Goal: Task Accomplishment & Management: Manage account settings

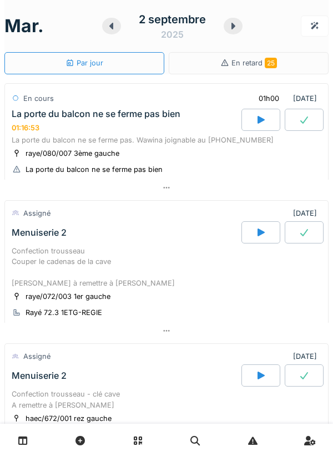
click at [82, 140] on div "La porte du balcon ne se ferme pas. Wawina joignable au [PHONE_NUMBER]" at bounding box center [167, 140] width 310 height 11
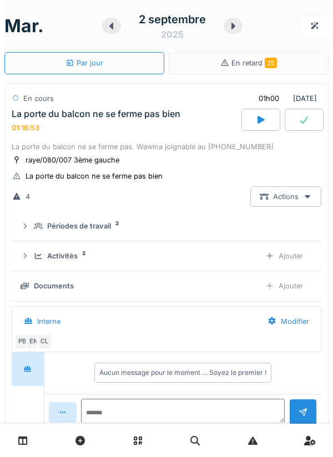
scroll to position [39, 0]
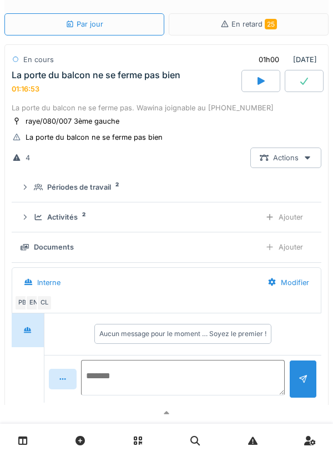
click at [112, 379] on textarea at bounding box center [183, 377] width 204 height 35
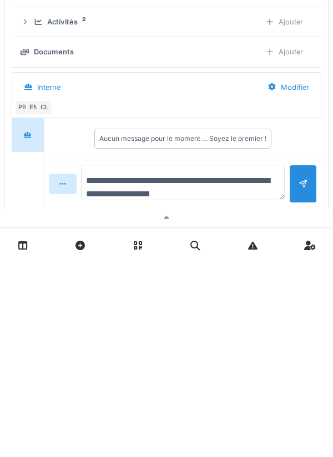
click at [159, 391] on textarea "**********" at bounding box center [183, 377] width 204 height 35
click at [130, 388] on textarea "**********" at bounding box center [183, 377] width 204 height 35
click at [176, 390] on textarea "**********" at bounding box center [183, 377] width 204 height 35
click at [224, 390] on textarea "**********" at bounding box center [183, 377] width 204 height 35
type textarea "**********"
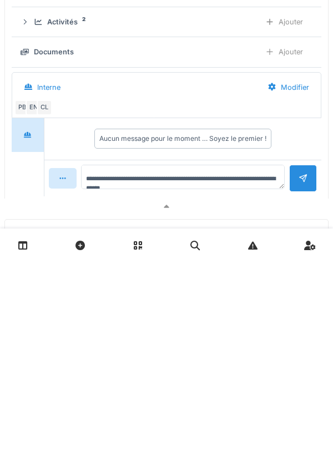
click at [297, 387] on div at bounding box center [303, 373] width 28 height 27
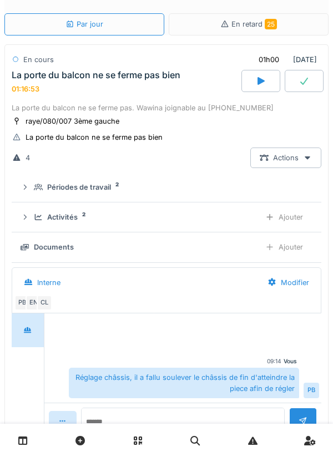
click at [289, 220] on div "Ajouter" at bounding box center [284, 217] width 57 height 21
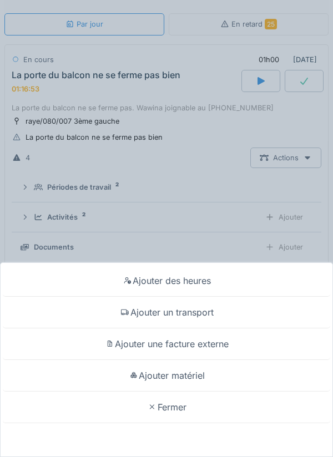
click at [212, 312] on div "Ajouter un transport" at bounding box center [166, 313] width 327 height 32
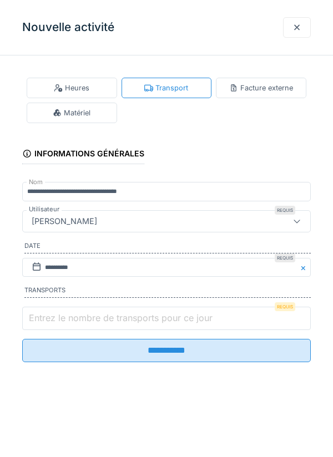
click at [231, 315] on input "Entrez le nombre de transports pour ce jour" at bounding box center [166, 318] width 288 height 23
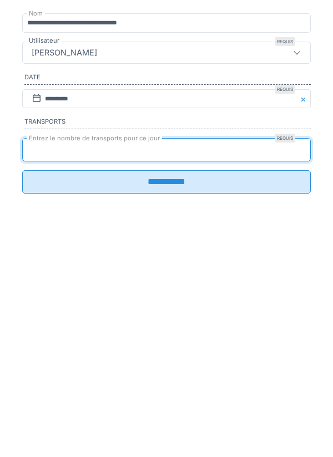
type input "*"
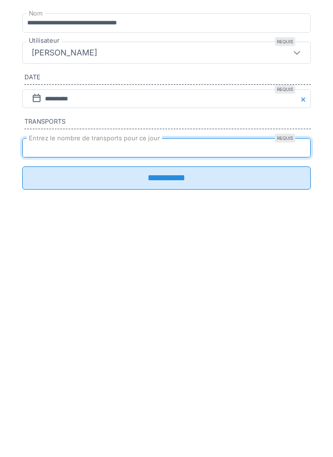
click at [222, 358] on input "**********" at bounding box center [166, 346] width 288 height 23
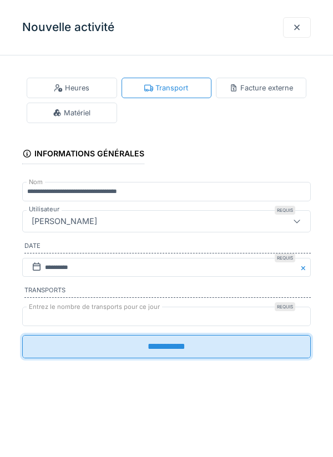
click at [234, 350] on input "**********" at bounding box center [166, 346] width 288 height 23
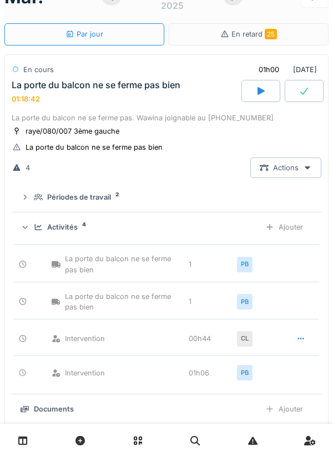
scroll to position [29, 0]
click at [64, 114] on div "La porte du balcon ne se ferme pas. Wawina joignable au [PHONE_NUMBER]" at bounding box center [167, 118] width 310 height 11
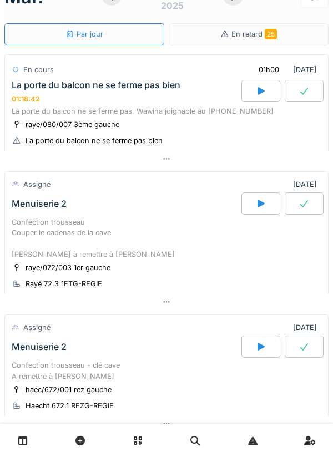
click at [65, 101] on div "La porte du balcon ne se ferme pas bien 01:18:42" at bounding box center [125, 92] width 232 height 24
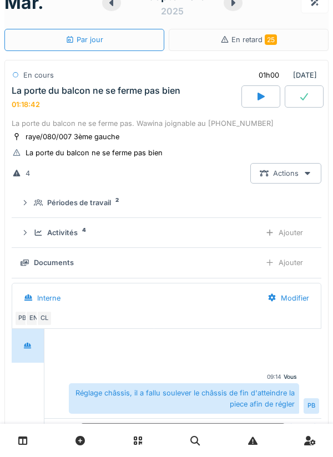
scroll to position [21, 0]
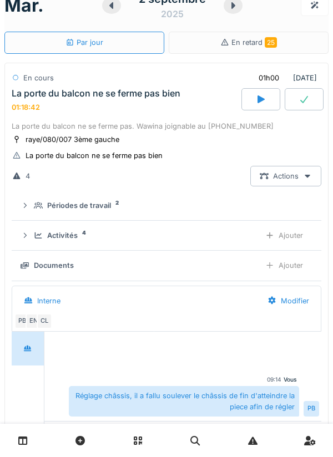
click at [304, 102] on icon at bounding box center [304, 99] width 8 height 7
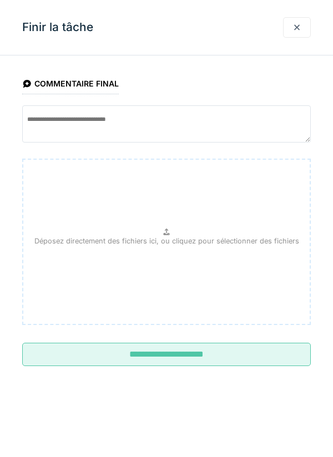
click at [115, 355] on input "**********" at bounding box center [166, 354] width 288 height 23
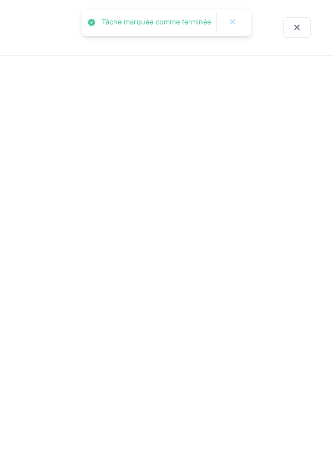
click at [89, 351] on div "Menuiserie 2" at bounding box center [125, 354] width 232 height 22
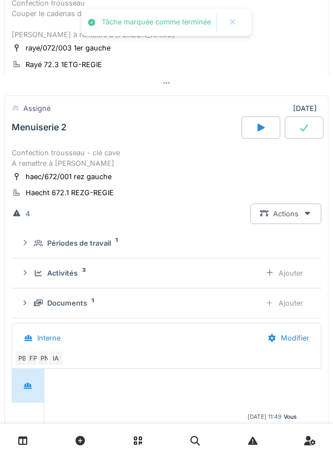
scroll to position [0, 0]
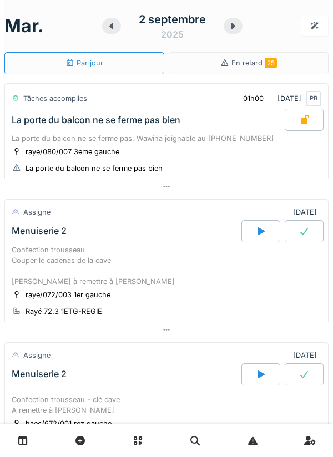
click at [257, 234] on icon at bounding box center [260, 231] width 11 height 9
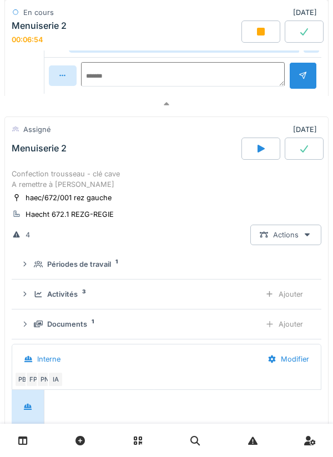
scroll to position [557, 0]
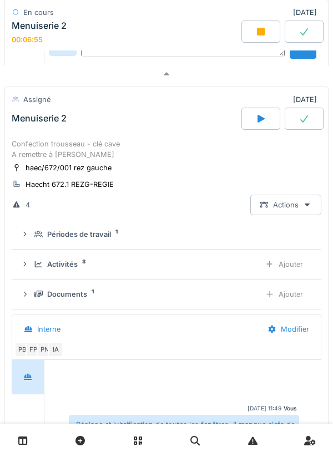
click at [52, 297] on div "Documents" at bounding box center [67, 294] width 40 height 11
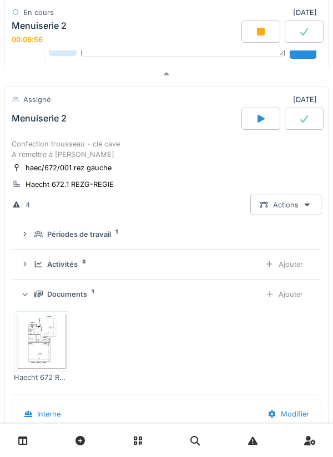
click at [40, 339] on img at bounding box center [42, 341] width 50 height 55
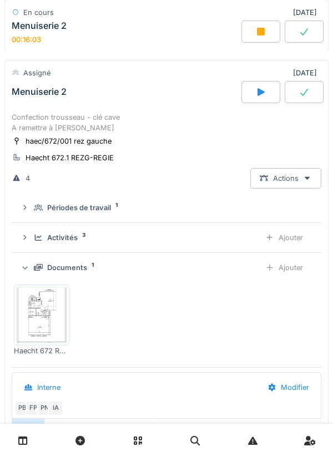
scroll to position [595, 0]
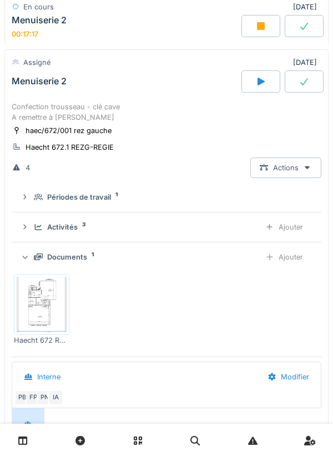
click at [258, 37] on div at bounding box center [260, 25] width 39 height 22
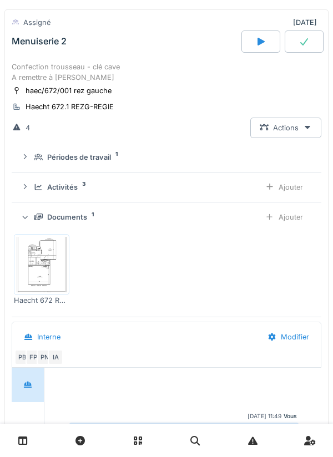
scroll to position [332, 0]
click at [298, 359] on div "PB FP PN IA" at bounding box center [164, 358] width 300 height 16
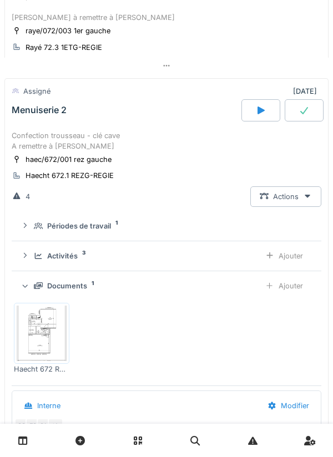
scroll to position [263, 0]
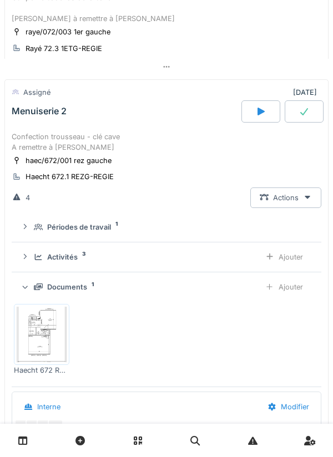
click at [256, 122] on div at bounding box center [260, 111] width 39 height 22
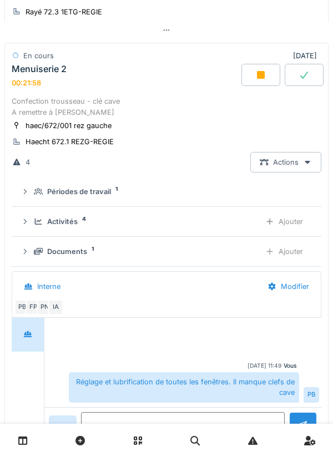
scroll to position [293, 0]
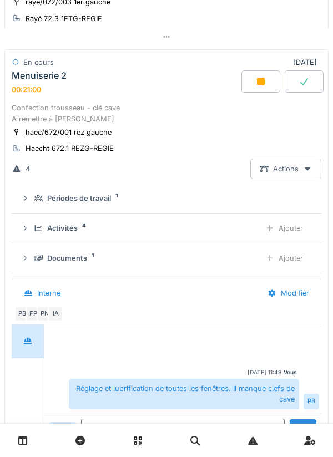
click at [260, 85] on icon at bounding box center [261, 82] width 8 height 8
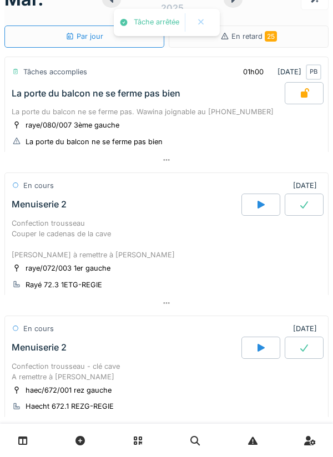
scroll to position [0, 0]
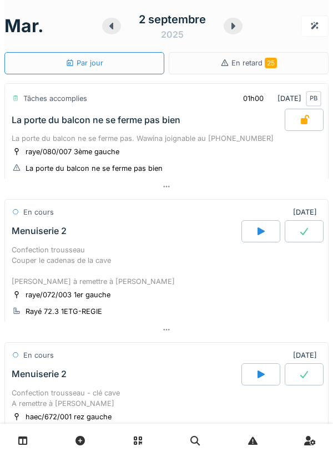
click at [106, 28] on icon at bounding box center [111, 26] width 11 height 9
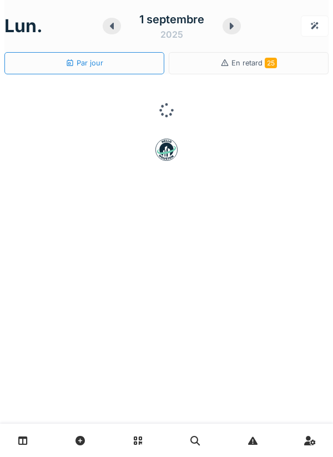
click at [111, 29] on icon at bounding box center [111, 26] width 11 height 9
click at [110, 32] on div "[DATE]" at bounding box center [166, 26] width 324 height 34
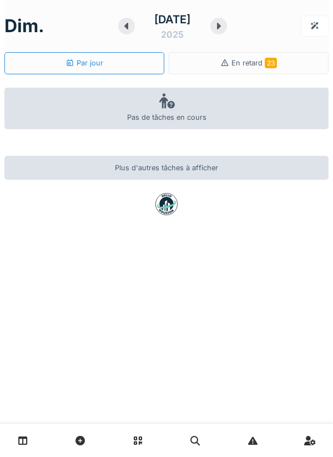
click at [125, 26] on icon at bounding box center [126, 26] width 4 height 7
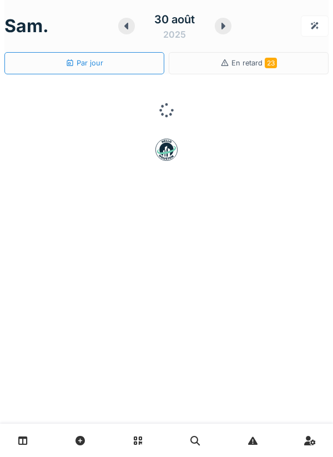
click at [128, 31] on div at bounding box center [126, 26] width 17 height 17
click at [126, 30] on icon at bounding box center [124, 26] width 11 height 9
click at [127, 31] on div at bounding box center [125, 26] width 17 height 17
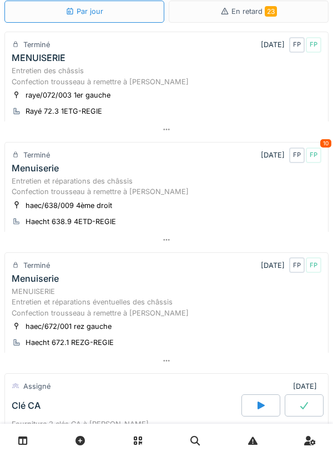
scroll to position [52, 0]
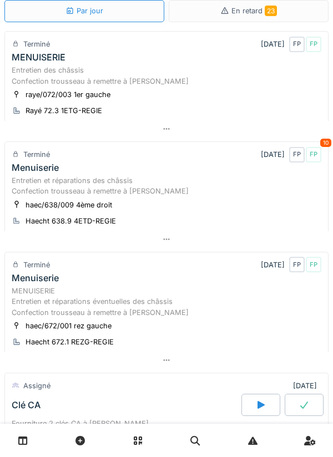
click at [82, 190] on div "Entretien et réparations des châssis Confection trousseau à remettre à [PERSON_…" at bounding box center [167, 185] width 310 height 21
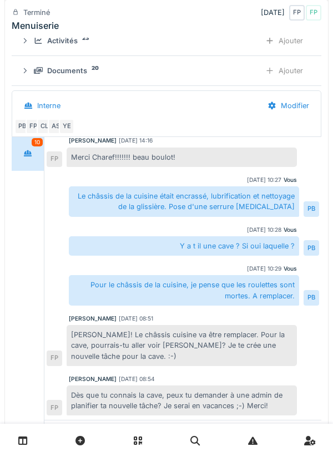
scroll to position [321, 0]
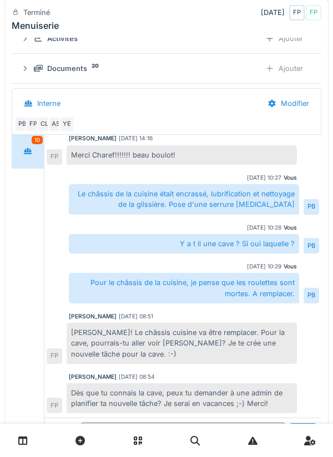
click at [4, 247] on div "Entretien et réparations des châssis Confection trousseau à remettre à [PERSON_…" at bounding box center [166, 184] width 324 height 546
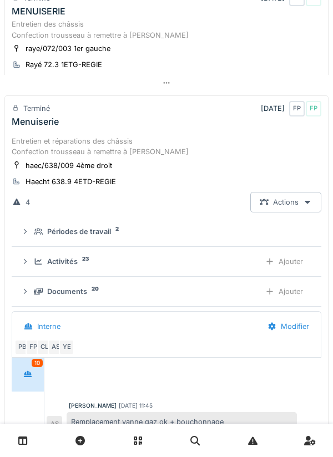
scroll to position [92, 0]
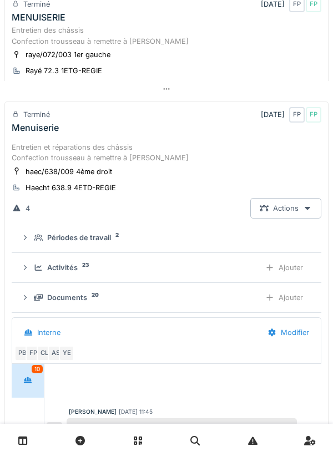
click at [186, 156] on div "Entretien et réparations des châssis Confection trousseau à remettre à [PERSON_…" at bounding box center [167, 152] width 310 height 21
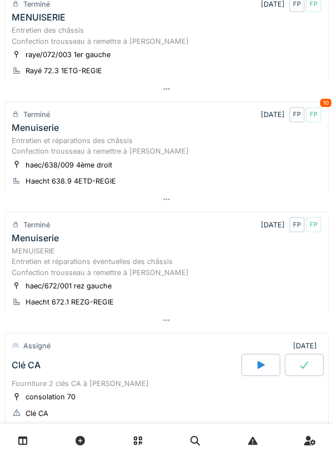
click at [183, 153] on div "Entretien et réparations des châssis Confection trousseau à remettre à [PERSON_…" at bounding box center [167, 145] width 310 height 21
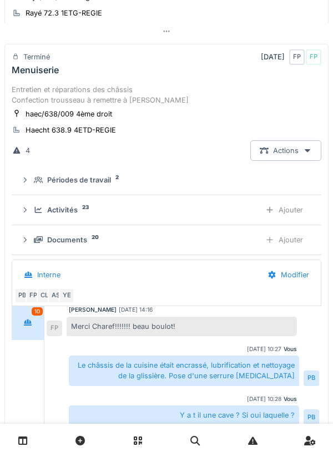
scroll to position [223, 0]
click at [66, 296] on div "YE" at bounding box center [67, 296] width 16 height 16
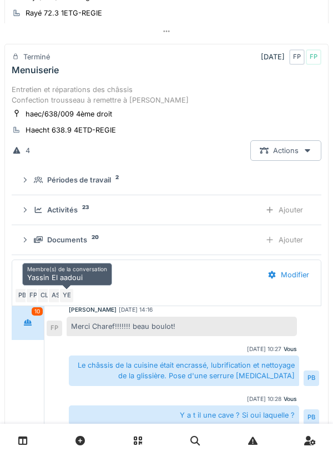
click at [58, 295] on div "AS" at bounding box center [56, 296] width 16 height 16
click at [45, 296] on div "CL" at bounding box center [45, 296] width 16 height 16
click at [34, 297] on div "FP" at bounding box center [34, 296] width 16 height 16
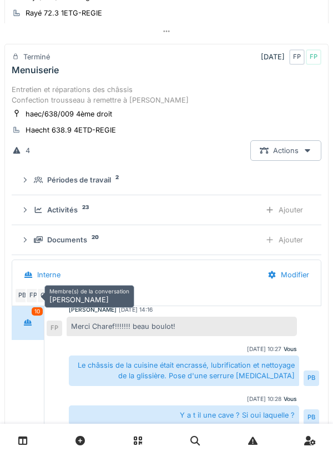
click at [25, 296] on div "PB" at bounding box center [22, 296] width 16 height 16
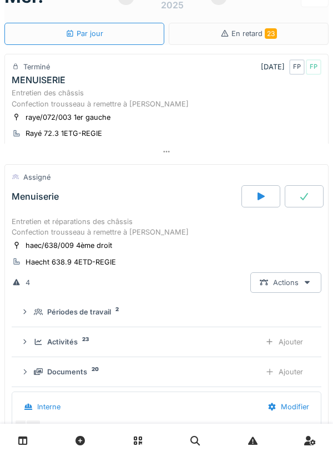
scroll to position [0, 0]
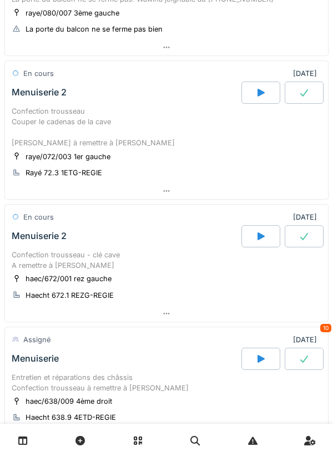
scroll to position [130, 0]
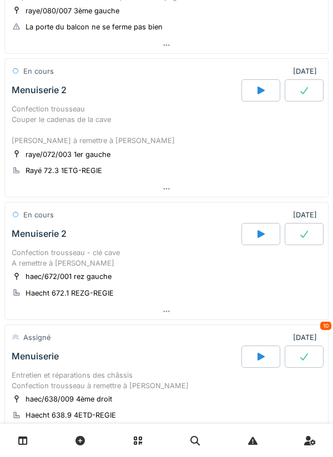
click at [257, 236] on icon at bounding box center [260, 234] width 11 height 9
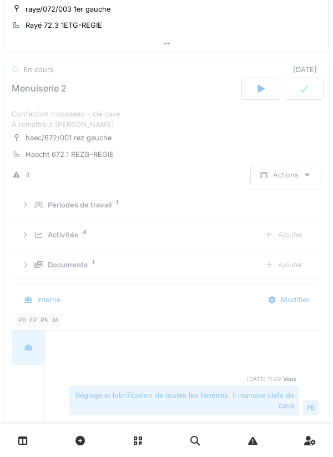
scroll to position [287, 0]
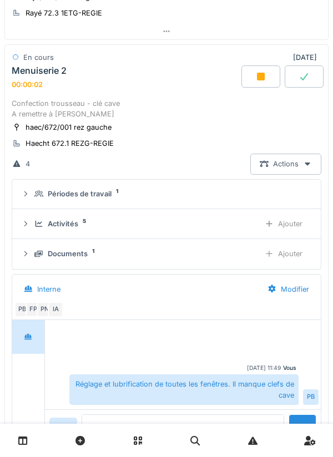
click at [256, 76] on icon at bounding box center [260, 76] width 11 height 9
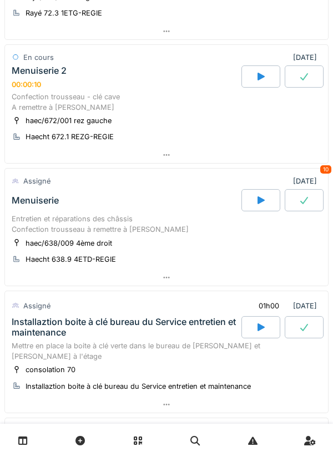
click at [189, 217] on div "Entretien et réparations des châssis Confection trousseau à remettre à [PERSON_…" at bounding box center [167, 224] width 310 height 21
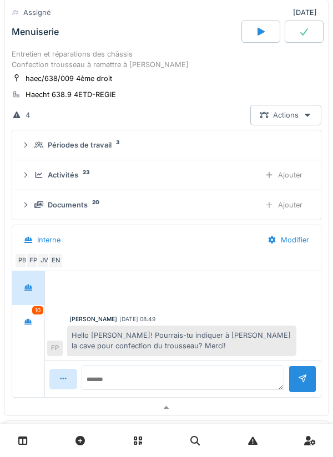
scroll to position [455, 0]
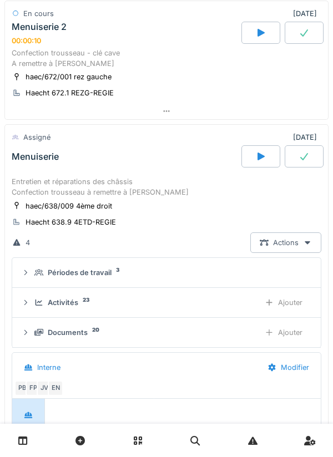
click at [174, 195] on div "Entretien et réparations des châssis Confection trousseau à remettre à [PERSON_…" at bounding box center [167, 186] width 310 height 21
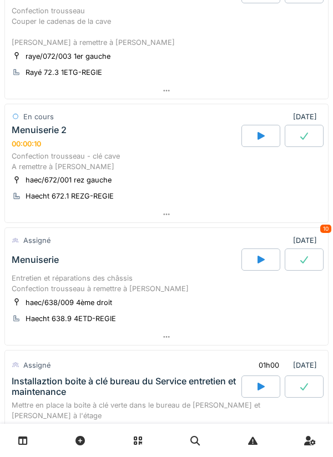
click at [185, 152] on div "Confection trousseau - clé cave A remettre à [PERSON_NAME]" at bounding box center [167, 161] width 310 height 21
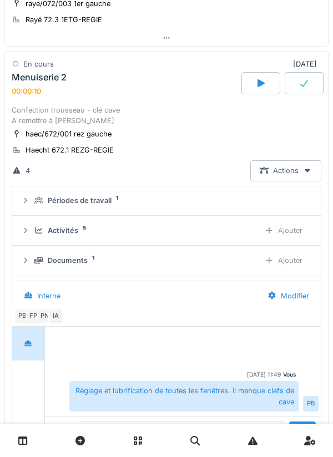
scroll to position [285, 0]
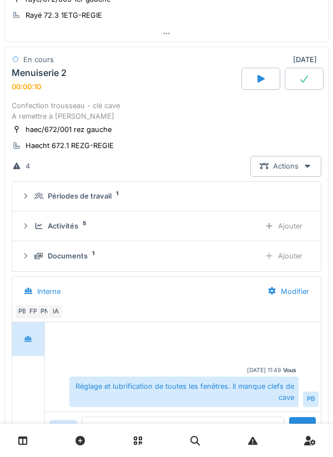
click at [203, 230] on div "Activités 5" at bounding box center [142, 226] width 216 height 11
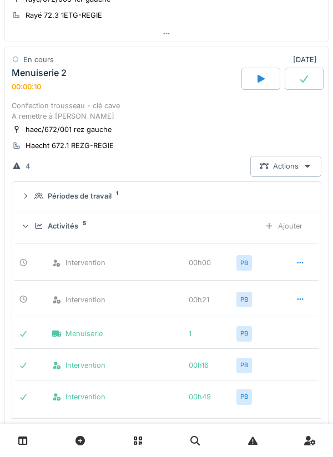
click at [313, 270] on div at bounding box center [300, 262] width 28 height 21
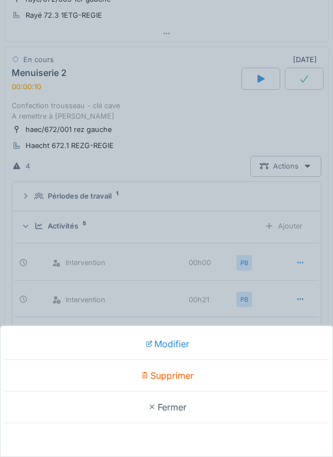
click at [298, 262] on div "Modifier Supprimer Fermer" at bounding box center [166, 228] width 333 height 457
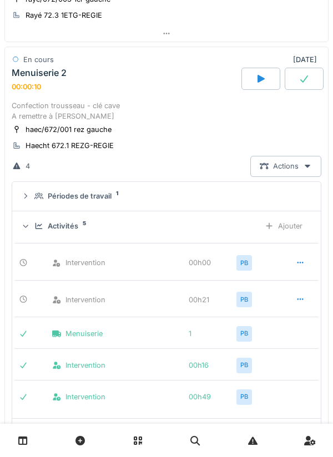
click at [298, 266] on div at bounding box center [300, 262] width 9 height 11
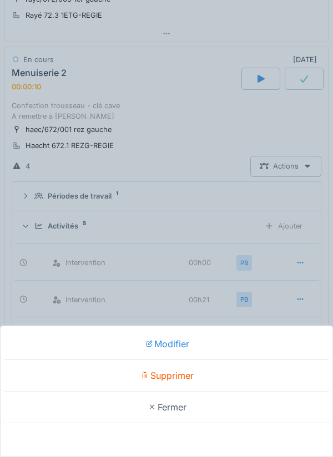
click at [181, 375] on div "Supprimer" at bounding box center [166, 376] width 327 height 32
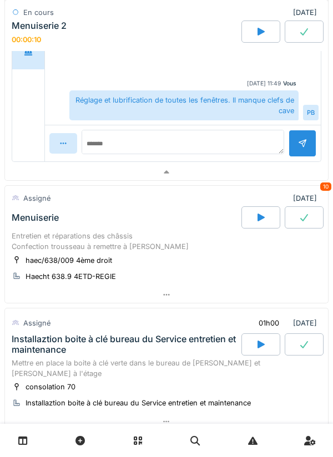
click at [204, 247] on div "Entretien et réparations des châssis Confection trousseau à remettre à [PERSON_…" at bounding box center [167, 241] width 310 height 21
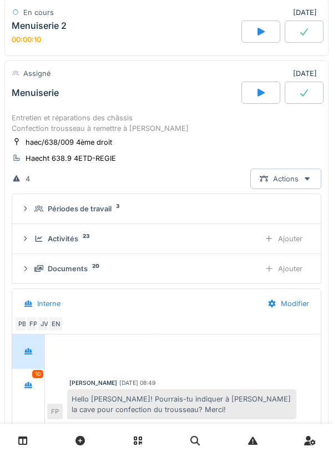
scroll to position [853, 0]
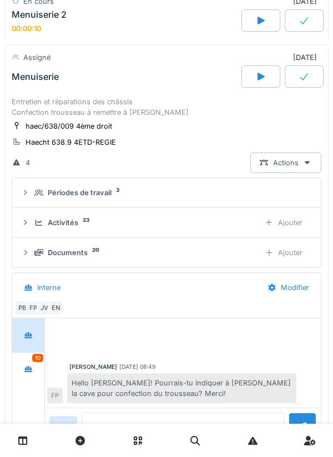
click at [264, 82] on div at bounding box center [260, 76] width 39 height 22
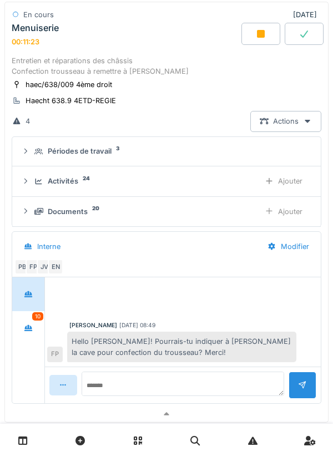
scroll to position [917, 0]
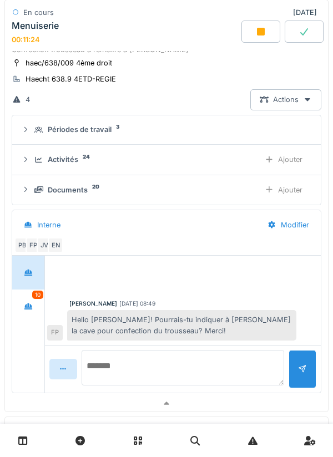
click at [161, 362] on textarea at bounding box center [183, 367] width 202 height 35
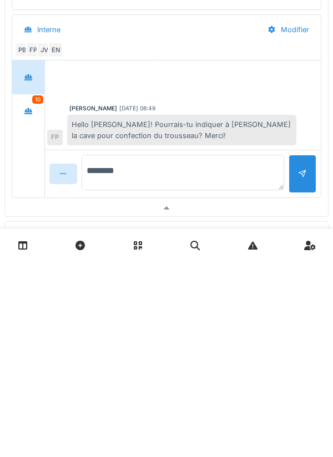
type textarea "********"
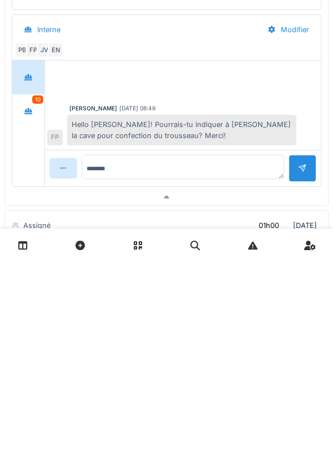
click at [311, 371] on div at bounding box center [302, 363] width 28 height 27
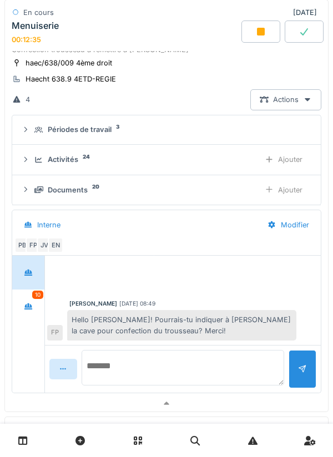
click at [184, 367] on textarea at bounding box center [183, 367] width 202 height 35
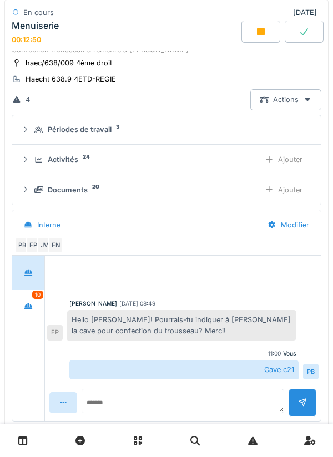
click at [176, 71] on div "haec/638/009 4ème droit Haecht 638.9 4ETD-REGIE" at bounding box center [167, 71] width 310 height 28
click at [156, 78] on div "haec/638/009 4ème droit Haecht 638.9 4ETD-REGIE" at bounding box center [167, 71] width 310 height 28
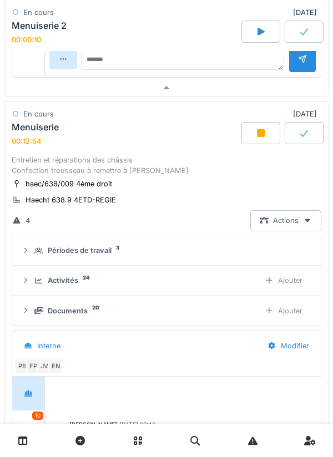
scroll to position [795, 0]
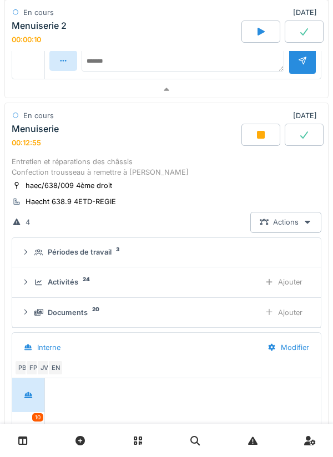
click at [118, 147] on div "Menuiserie 00:12:55" at bounding box center [125, 136] width 232 height 24
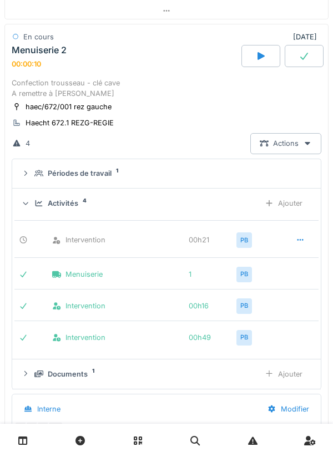
scroll to position [290, 0]
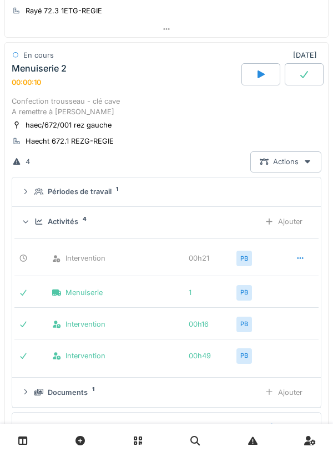
click at [130, 84] on div "Menuiserie 2 00:00:10" at bounding box center [125, 75] width 232 height 24
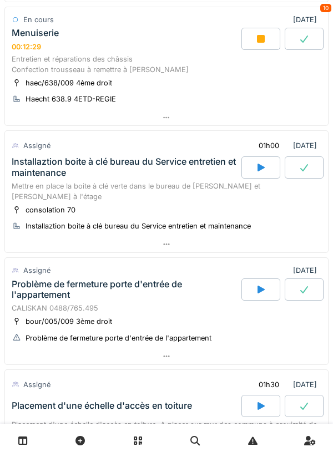
scroll to position [446, 0]
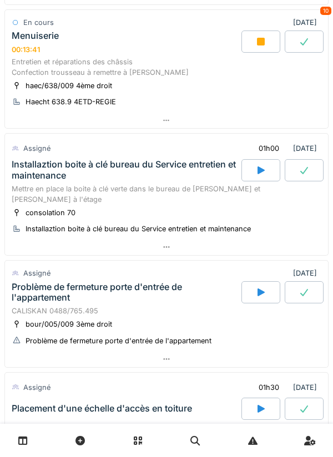
click at [111, 191] on div "Mettre en place la boite à clé verte dans le bureau de Jan et Olivier à l'étage" at bounding box center [167, 194] width 310 height 21
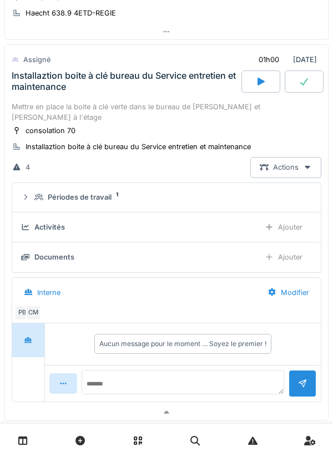
scroll to position [535, 0]
click at [37, 305] on div "CM" at bounding box center [34, 313] width 16 height 16
click at [149, 90] on div "Installaztion boite à clé bureau du Service entretien et maintenance" at bounding box center [125, 80] width 227 height 21
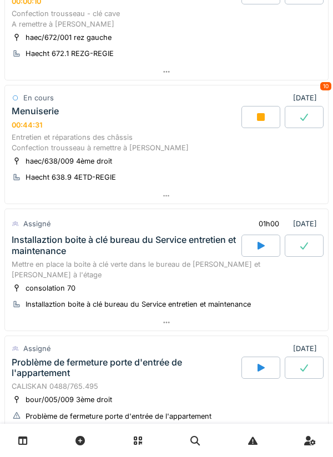
scroll to position [368, 0]
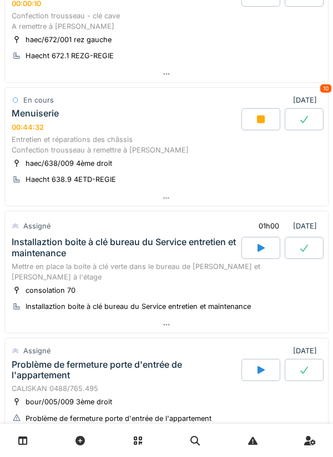
click at [259, 122] on icon at bounding box center [261, 119] width 8 height 8
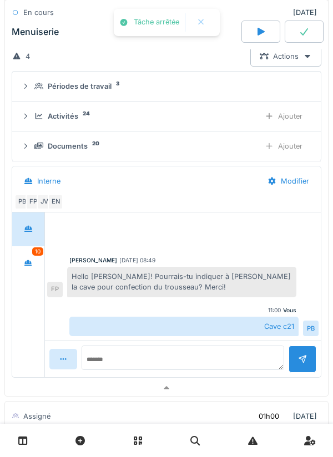
scroll to position [519, 0]
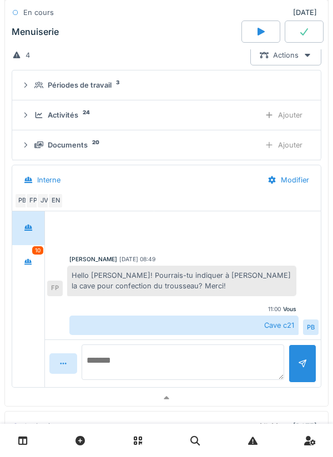
click at [243, 357] on textarea at bounding box center [183, 361] width 202 height 35
